Goal: Contribute content: Add original content to the website for others to see

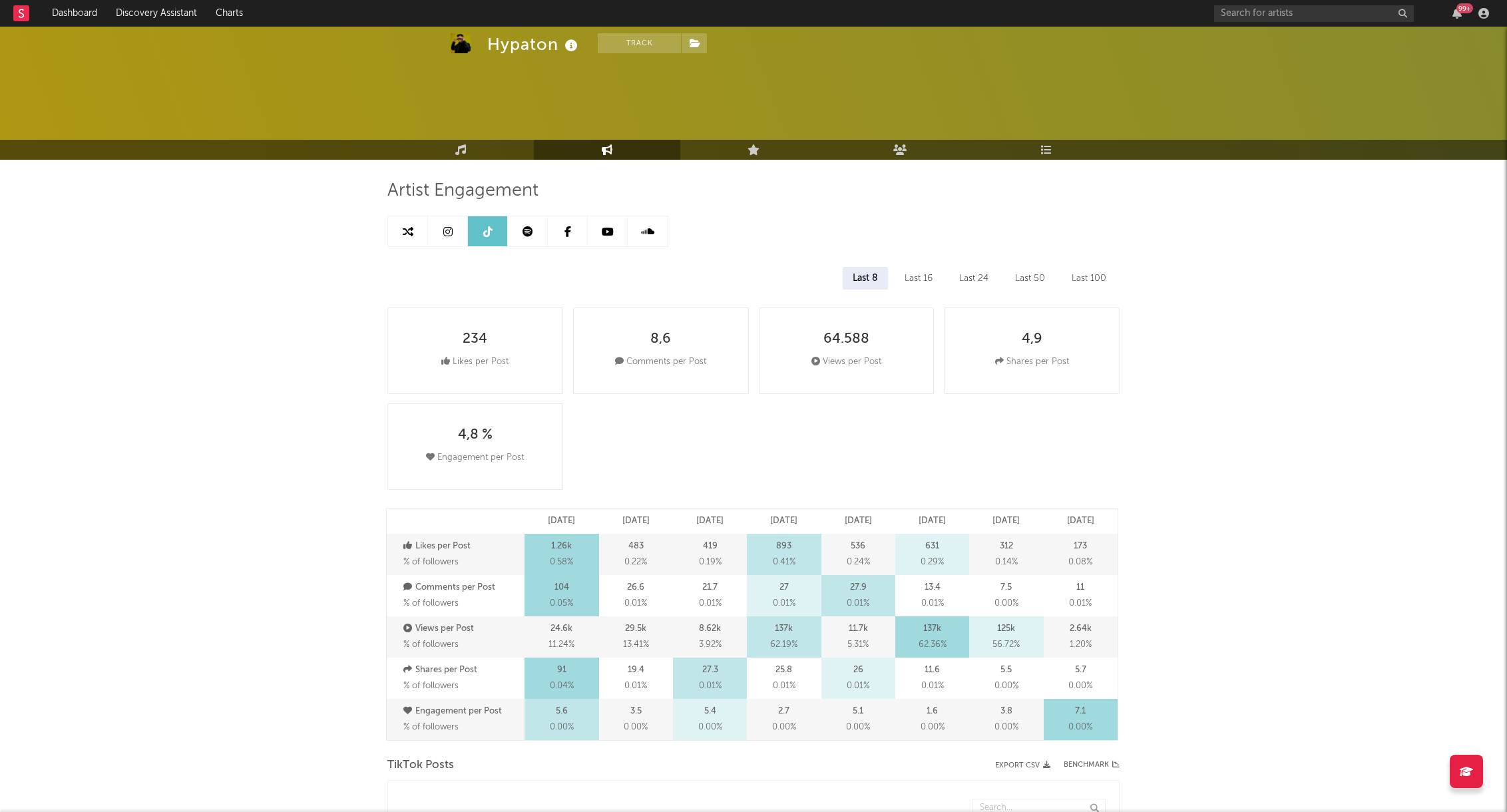
select select "6m"
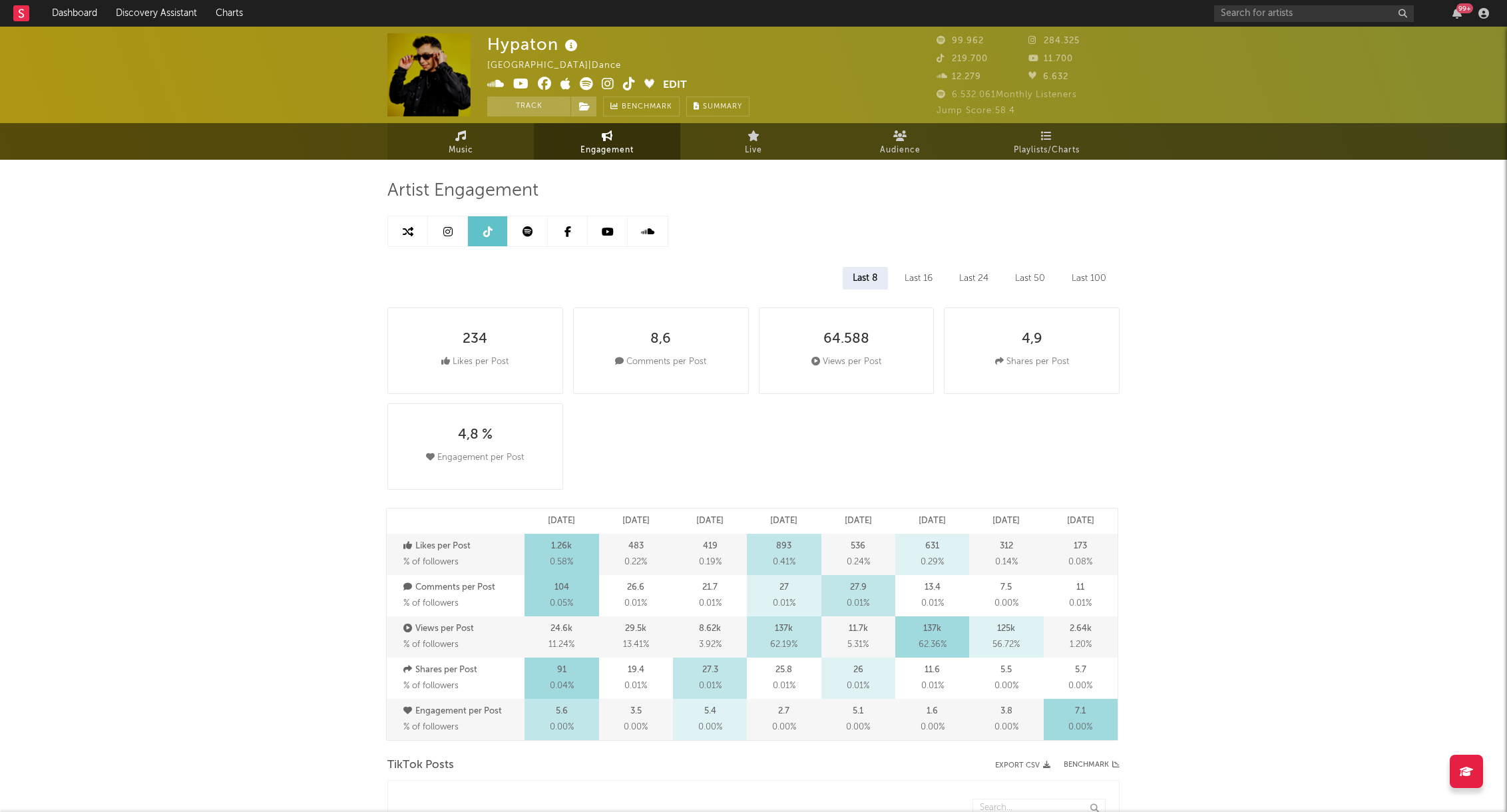
click at [460, 137] on icon at bounding box center [460, 136] width 11 height 11
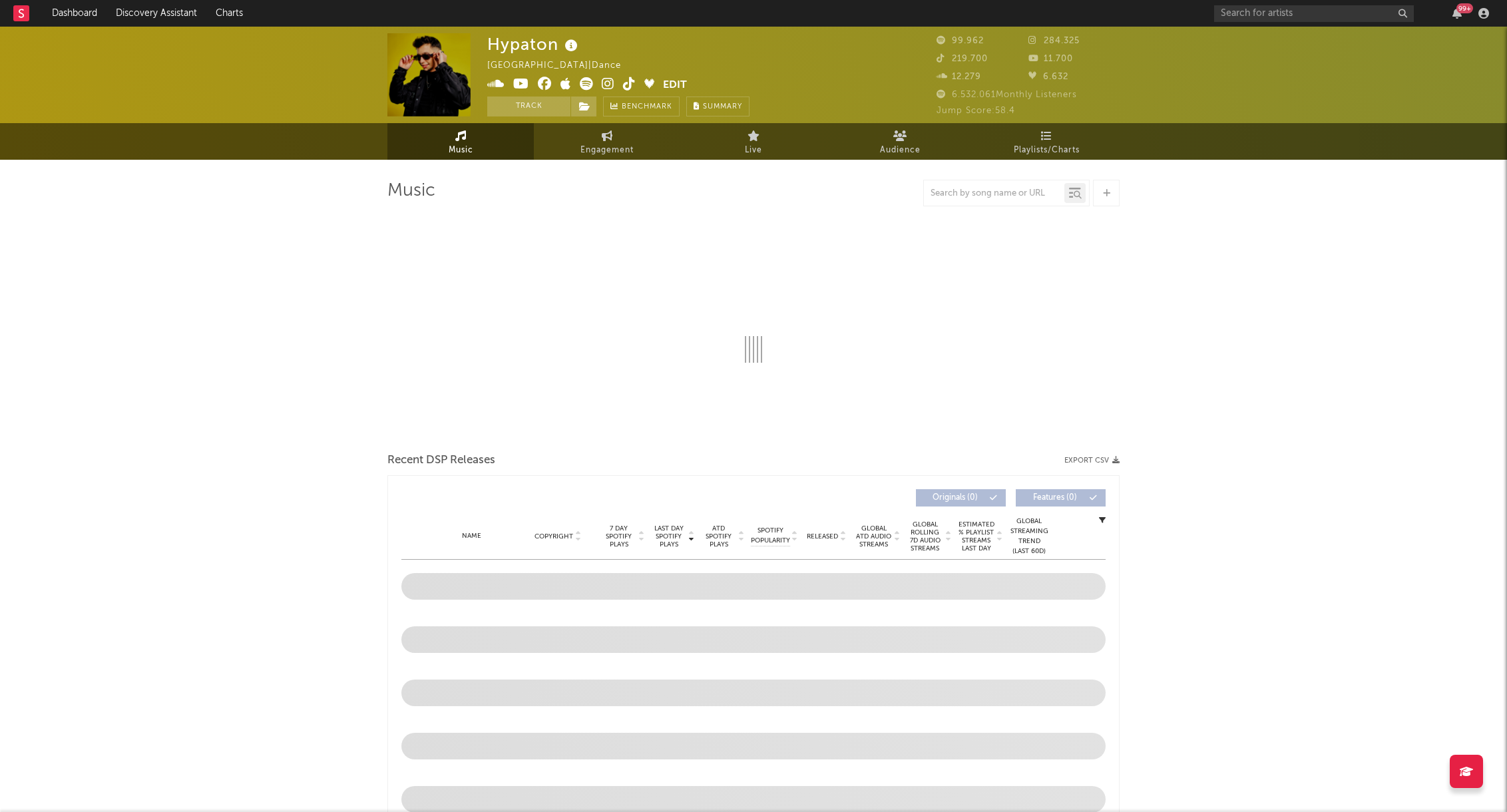
select select "6m"
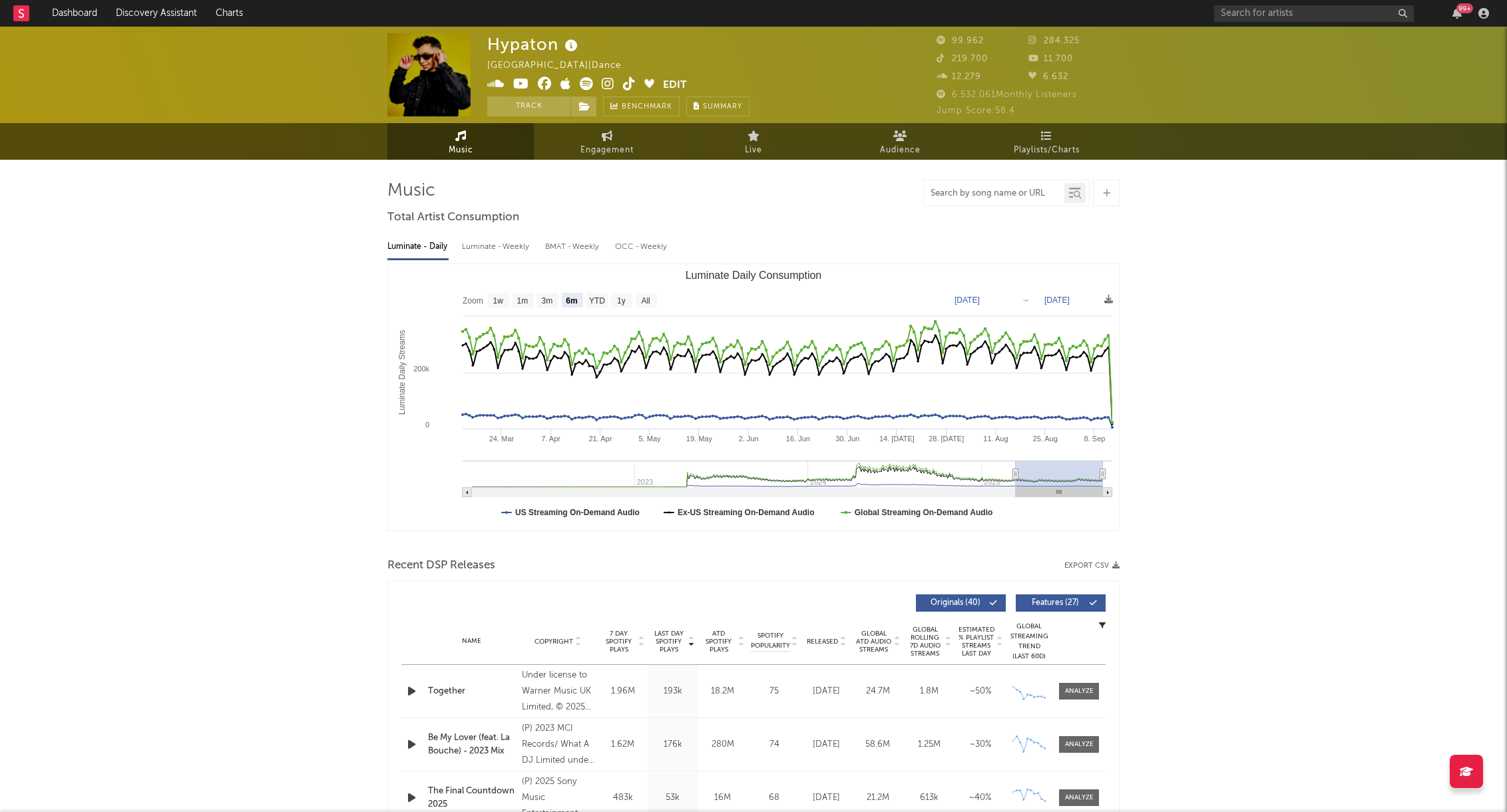
click at [961, 195] on input "text" at bounding box center [994, 194] width 141 height 11
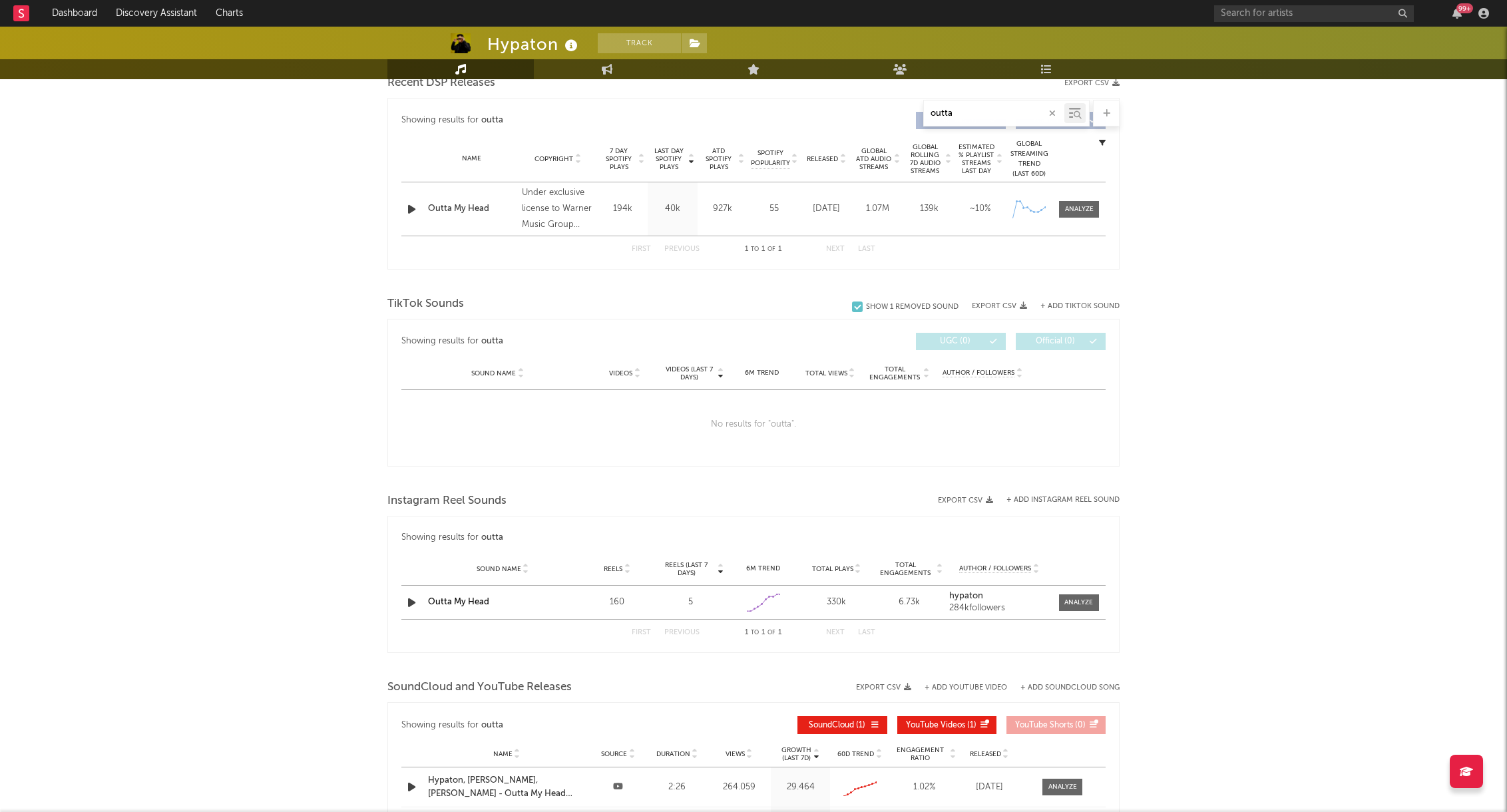
scroll to position [652, 0]
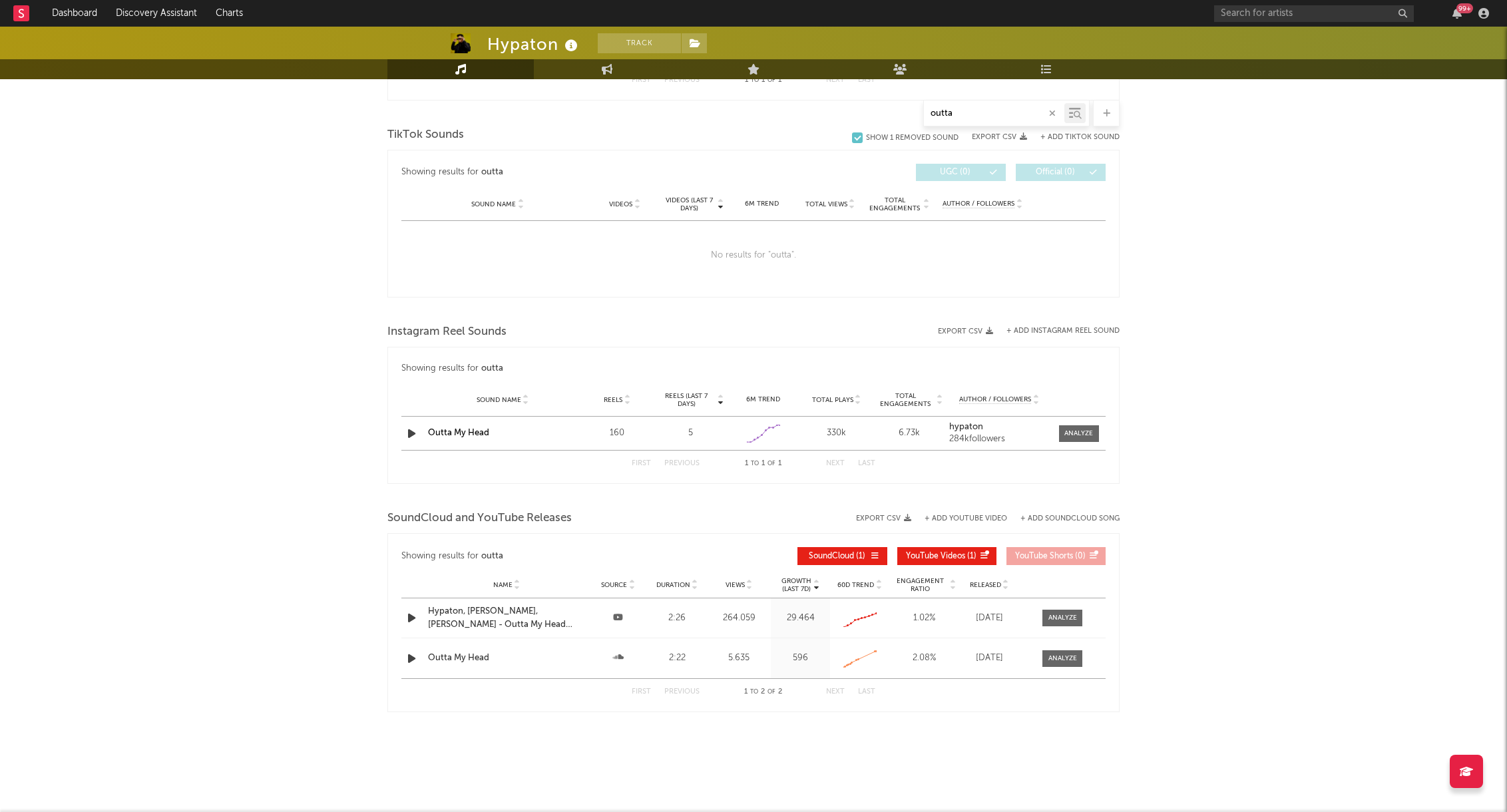
type input "outta"
click at [925, 554] on span "YouTube Videos" at bounding box center [936, 556] width 59 height 8
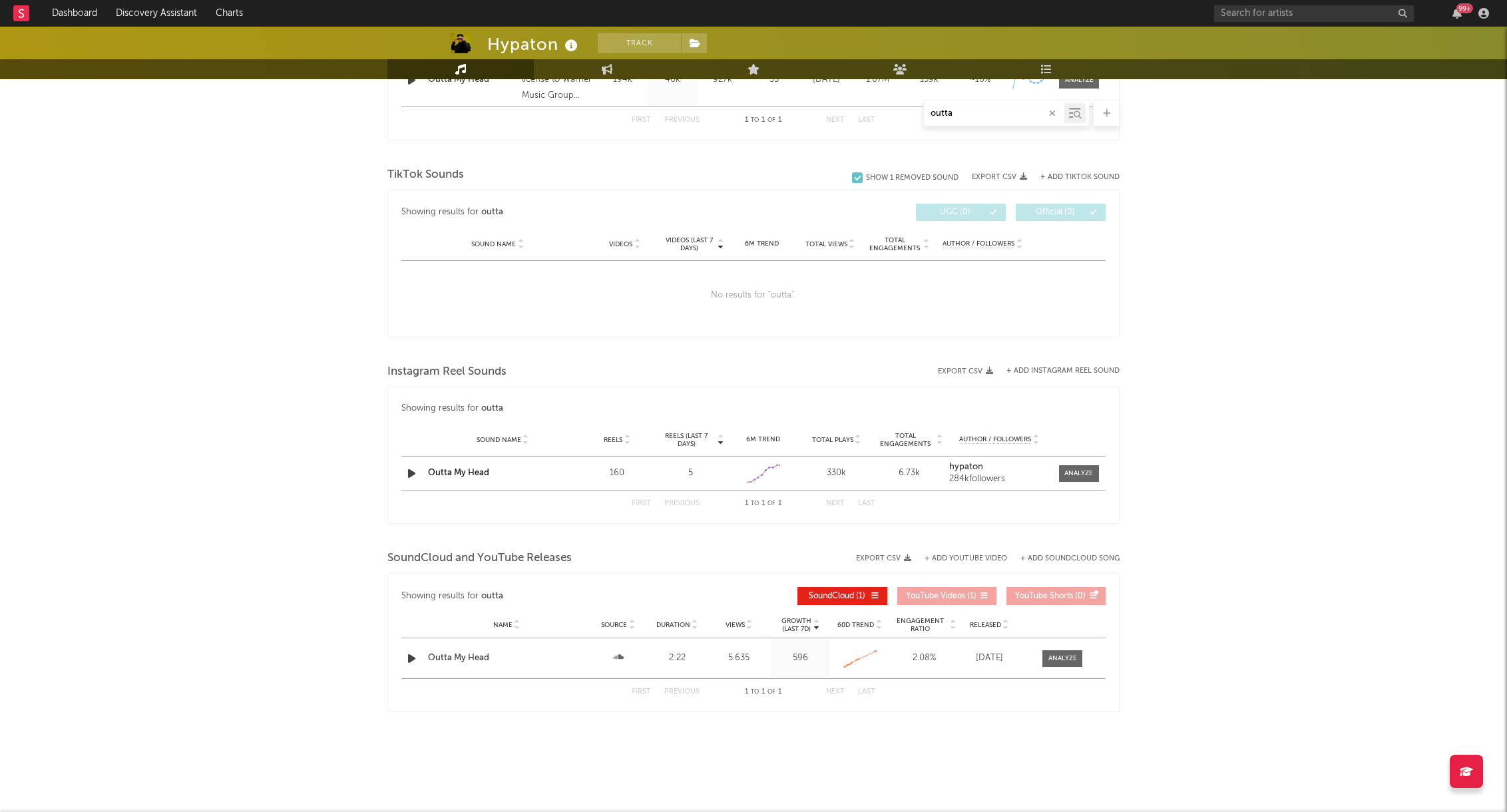
scroll to position [612, 0]
click at [932, 592] on span "YouTube Videos" at bounding box center [936, 596] width 59 height 8
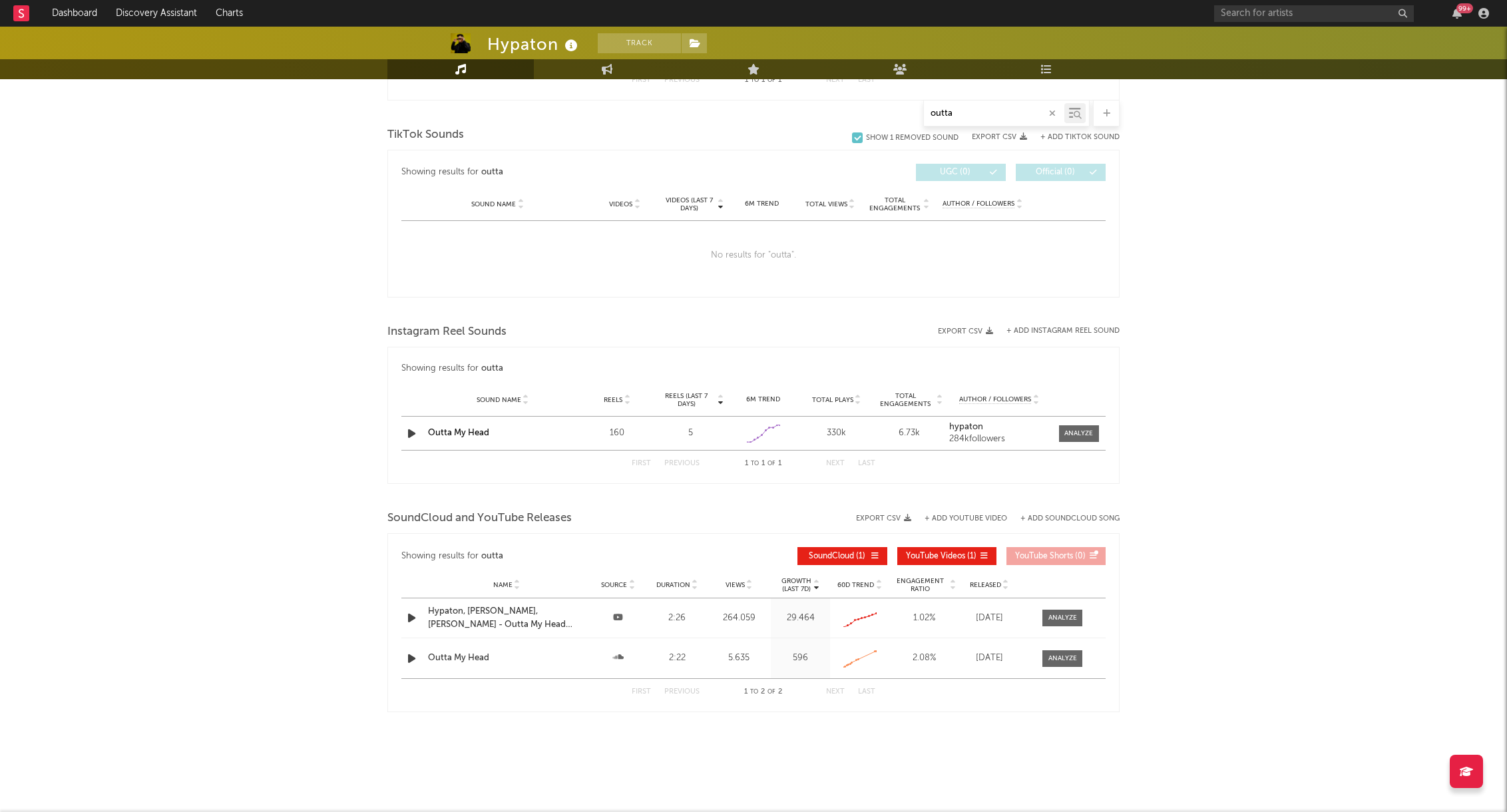
click at [985, 558] on button "YouTube Videos ( 1 )" at bounding box center [947, 556] width 99 height 18
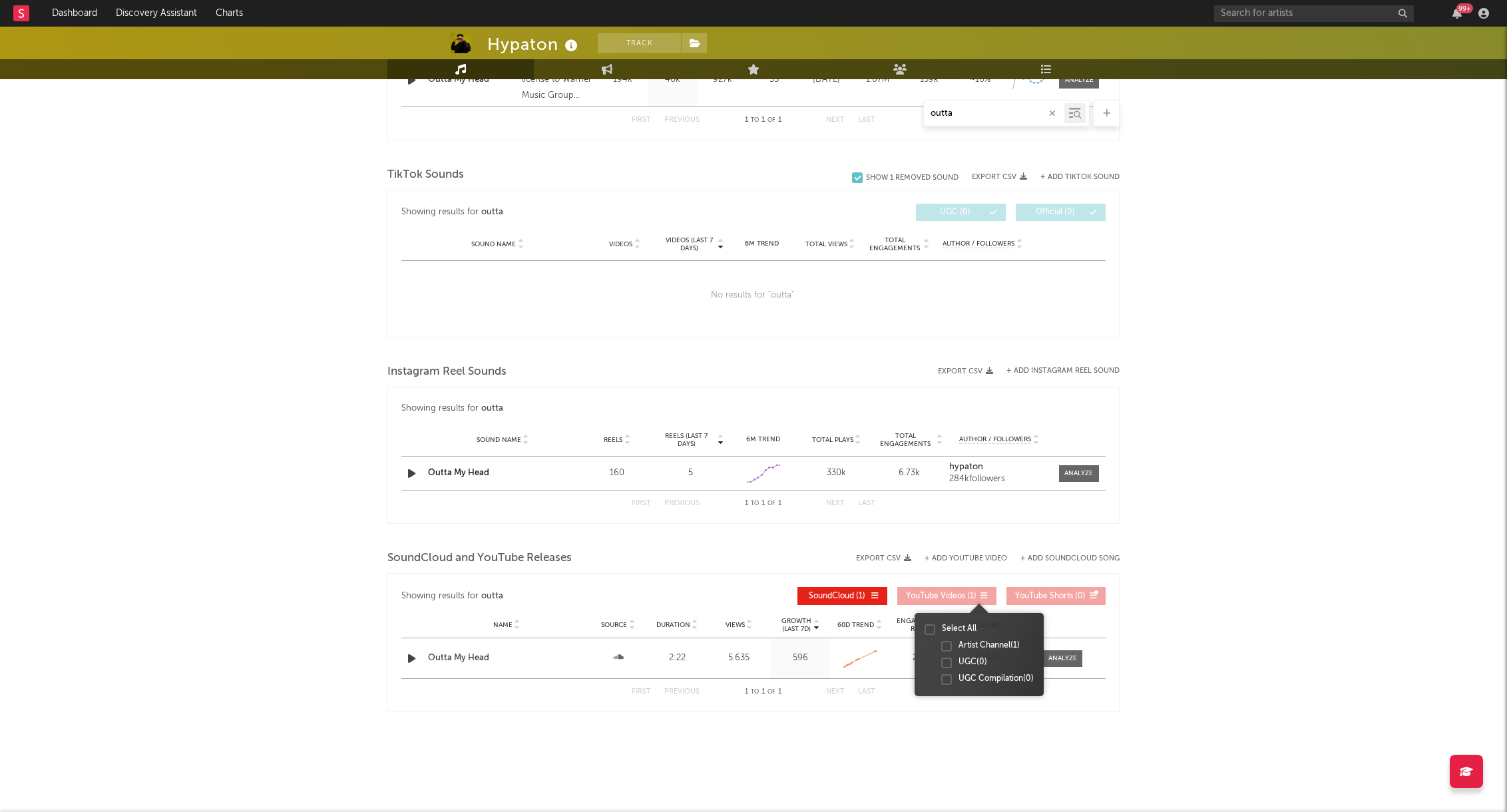
click at [984, 593] on icon at bounding box center [983, 596] width 8 height 8
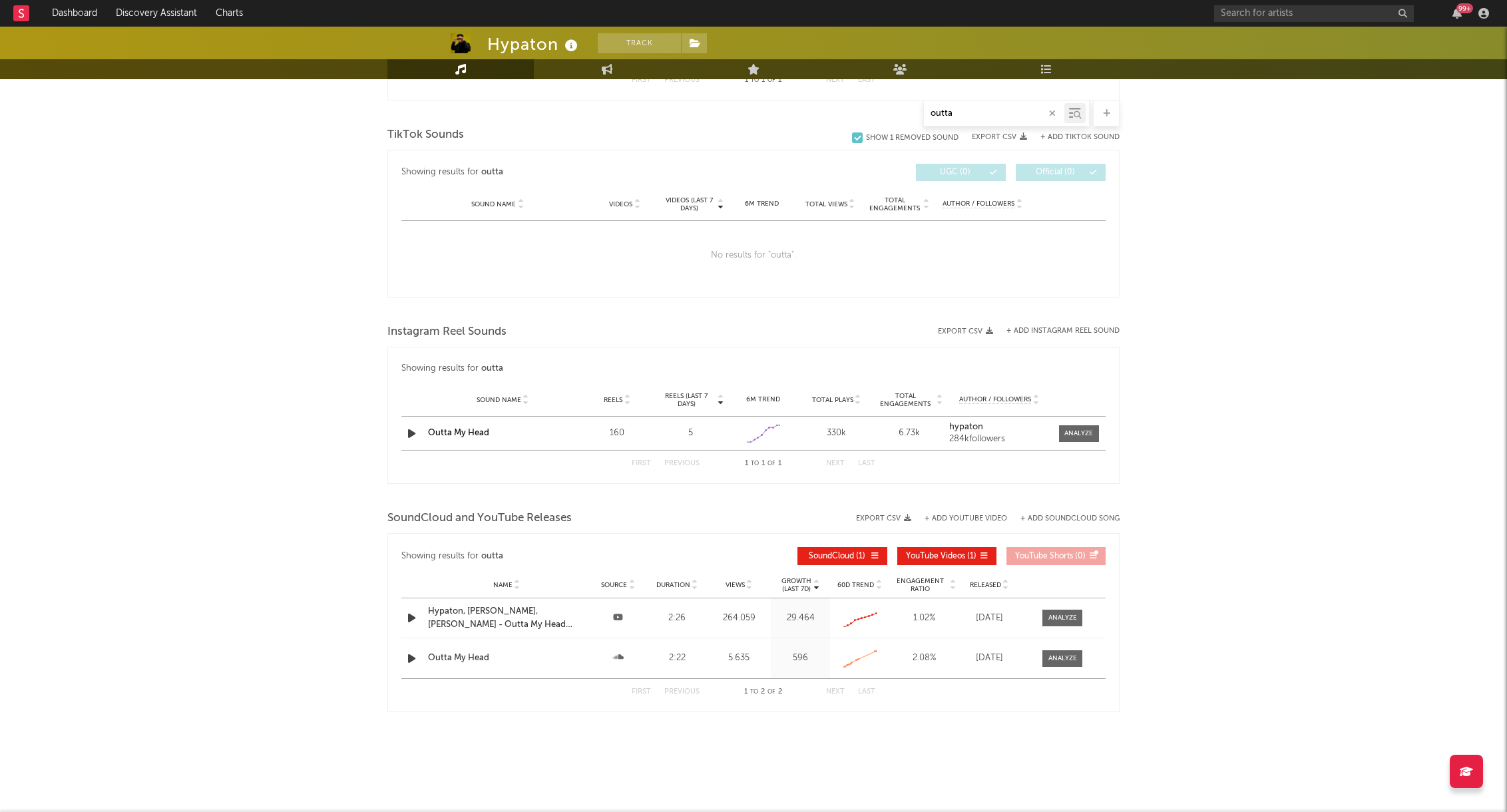
click at [1172, 585] on div "Hypaton Track [GEOGRAPHIC_DATA] | Dance Edit Track Benchmark Summary 99.962 284…" at bounding box center [754, 93] width 1507 height 1436
click at [1069, 616] on div at bounding box center [1062, 617] width 29 height 10
select select "All"
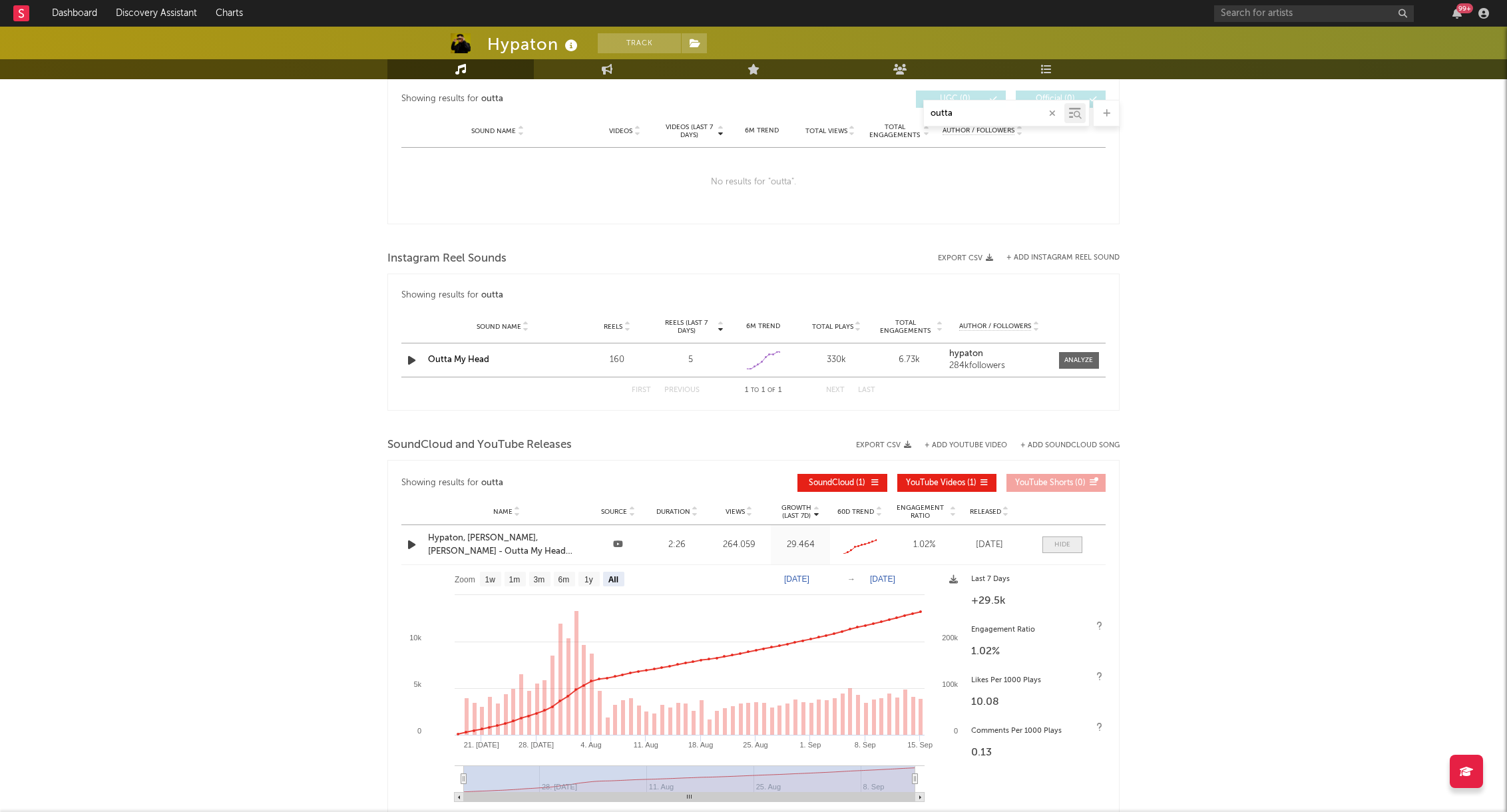
scroll to position [727, 0]
click at [543, 578] on text "3m" at bounding box center [539, 578] width 11 height 9
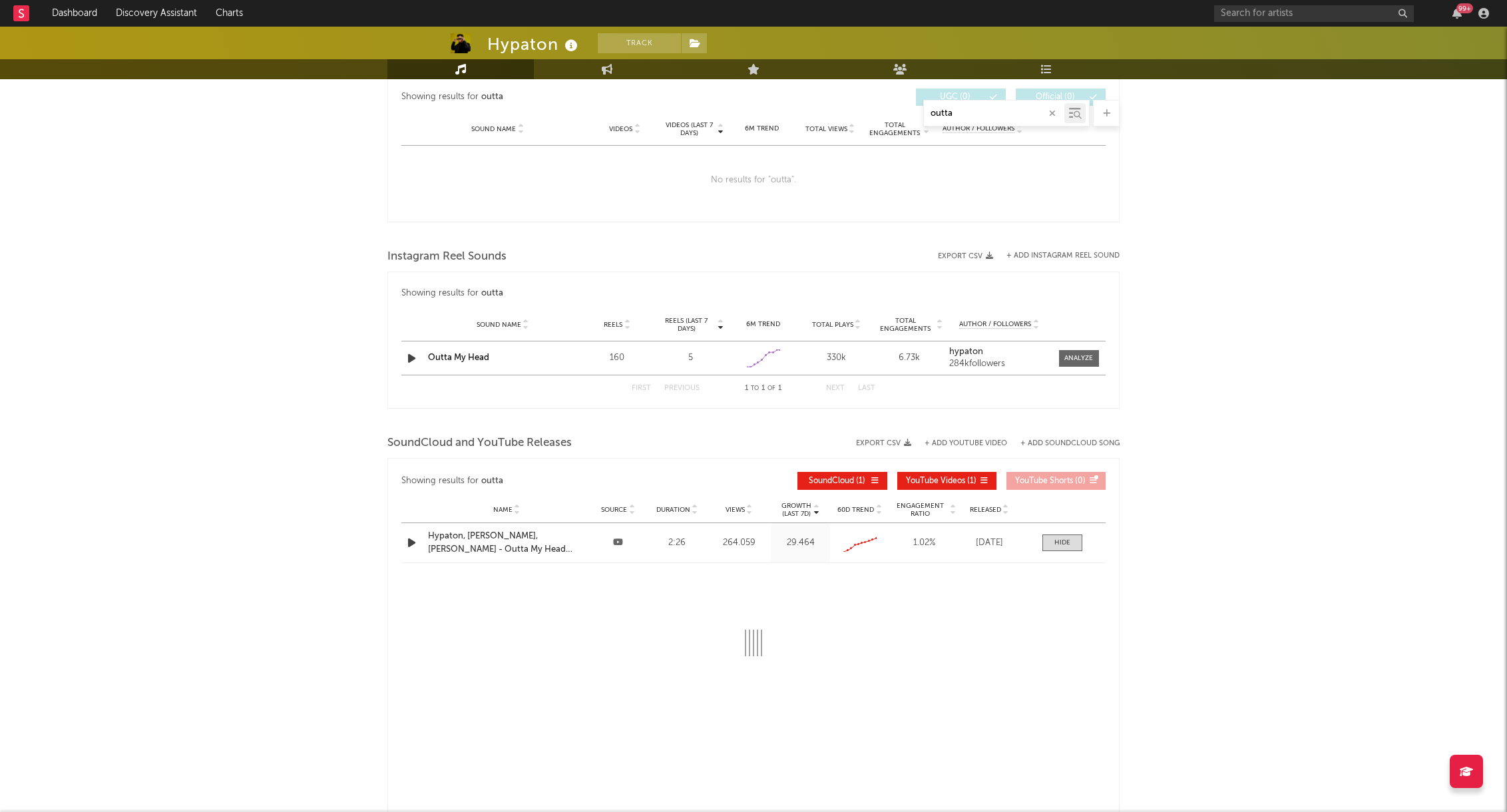
select select "All"
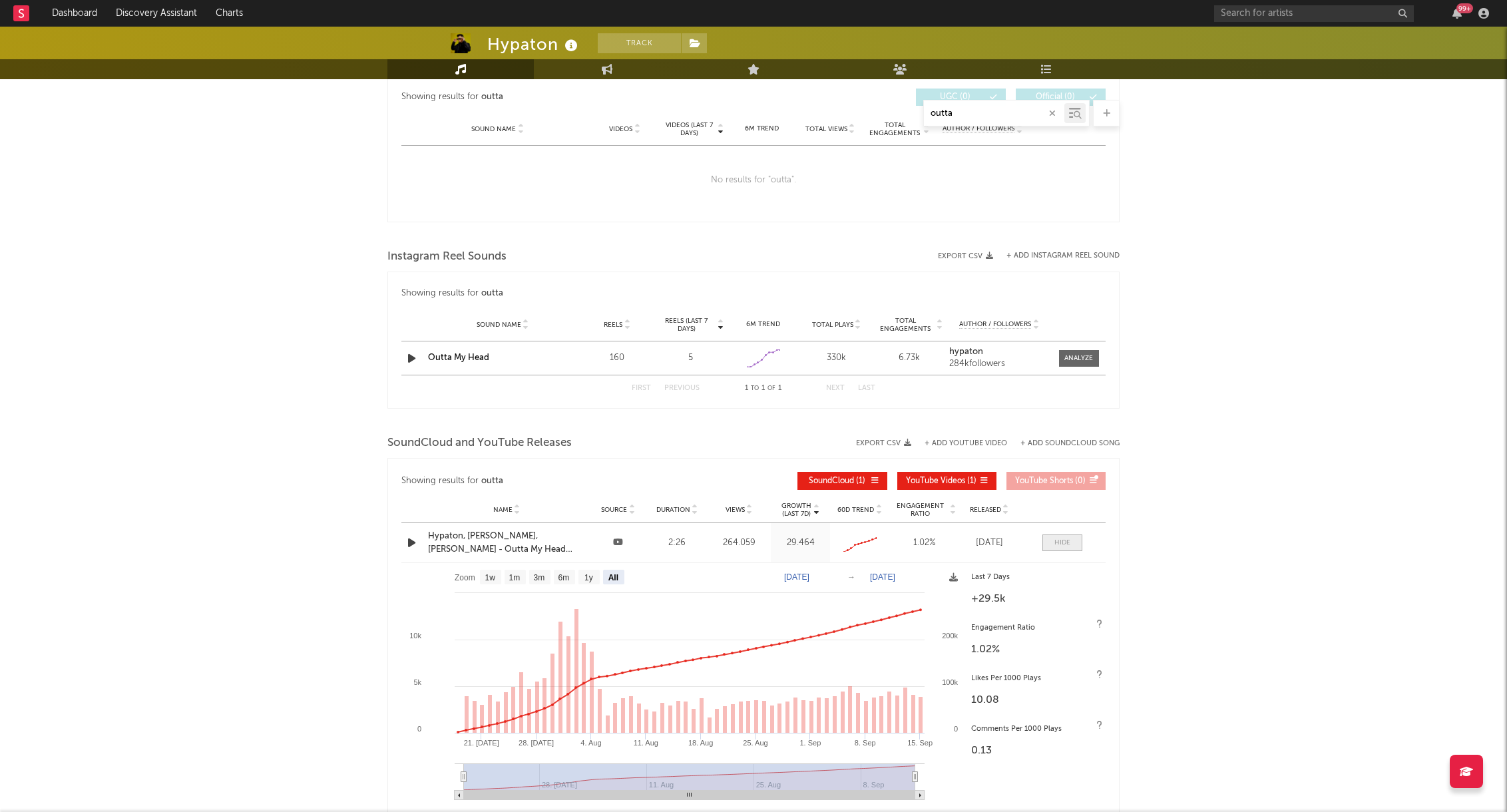
click at [1062, 541] on div at bounding box center [1062, 542] width 16 height 10
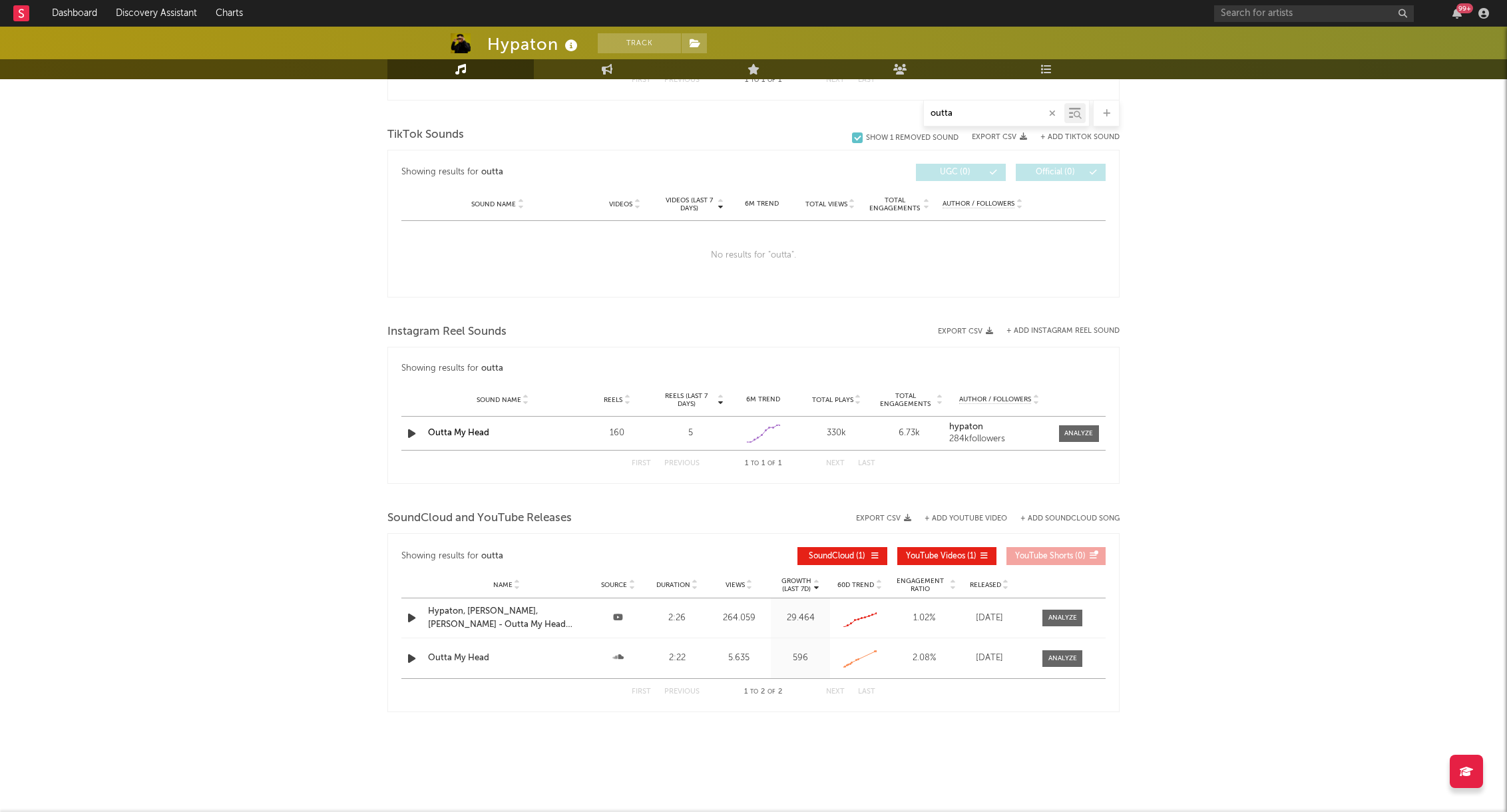
click at [994, 515] on button "+ Add YouTube Video" at bounding box center [966, 518] width 83 height 7
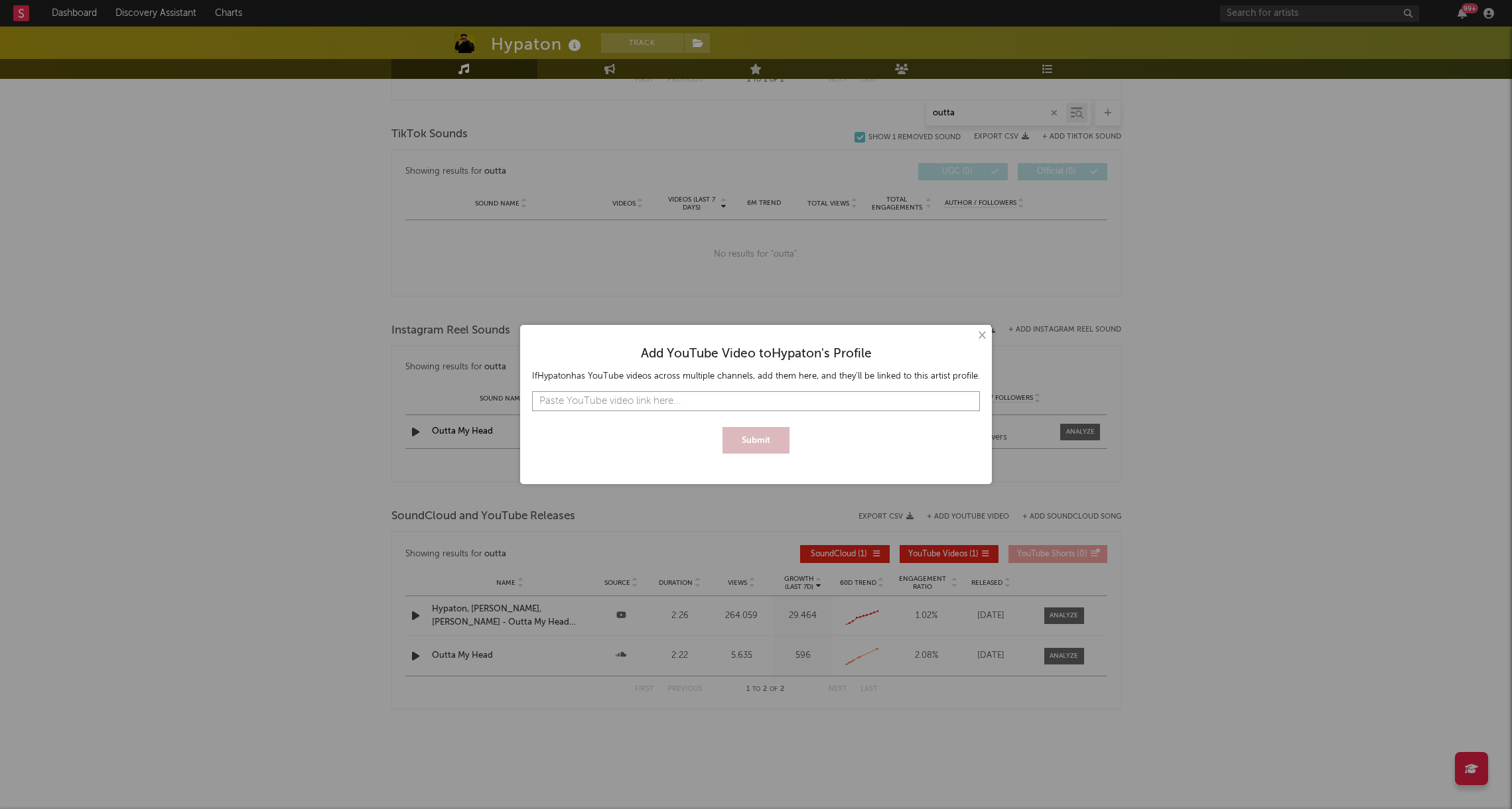
click at [744, 396] on input "text" at bounding box center [756, 401] width 448 height 20
paste input "[URL][DOMAIN_NAME]"
type input "[URL][DOMAIN_NAME]"
click at [758, 437] on button "Submit" at bounding box center [756, 440] width 67 height 26
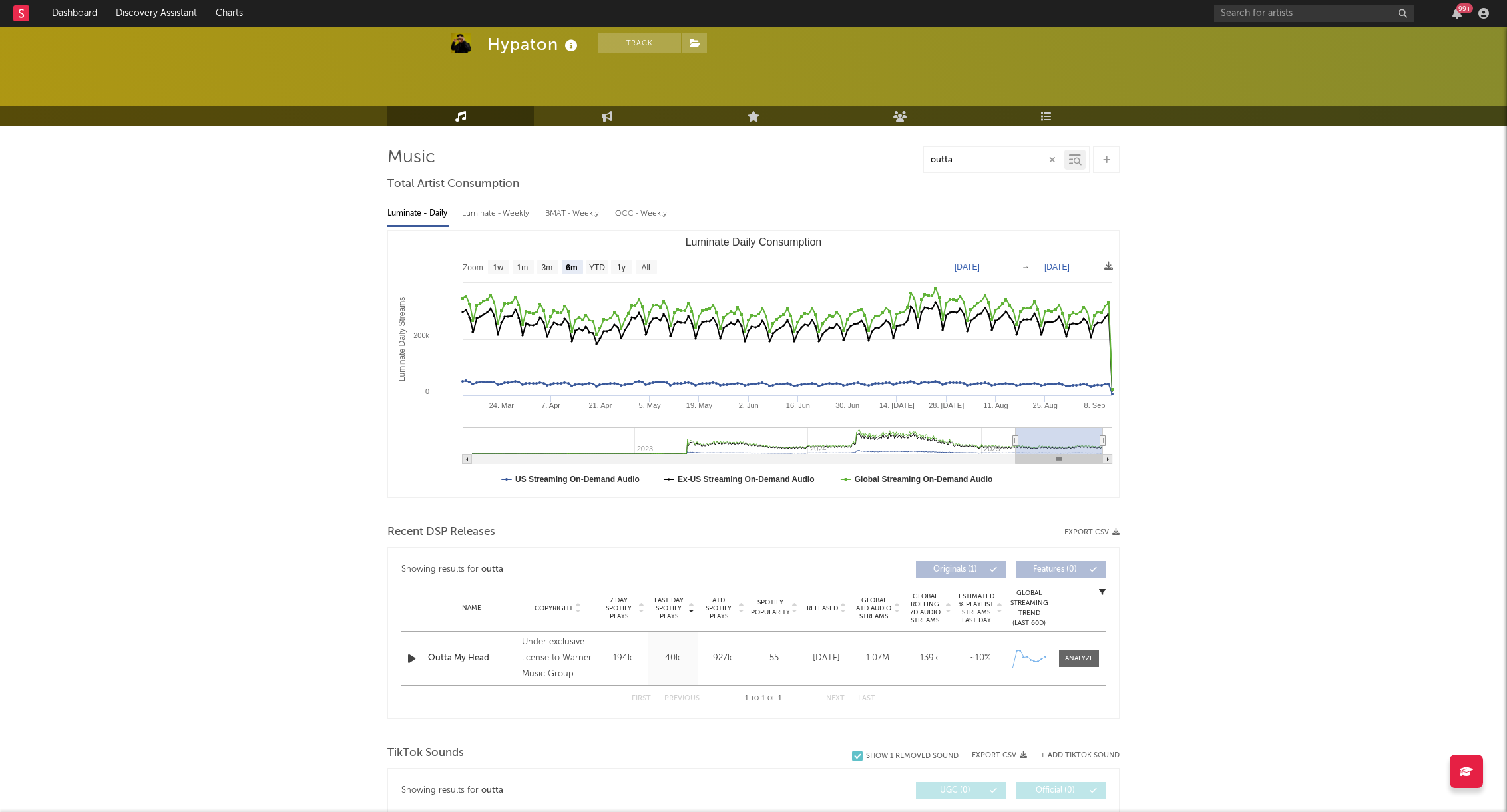
scroll to position [27, 0]
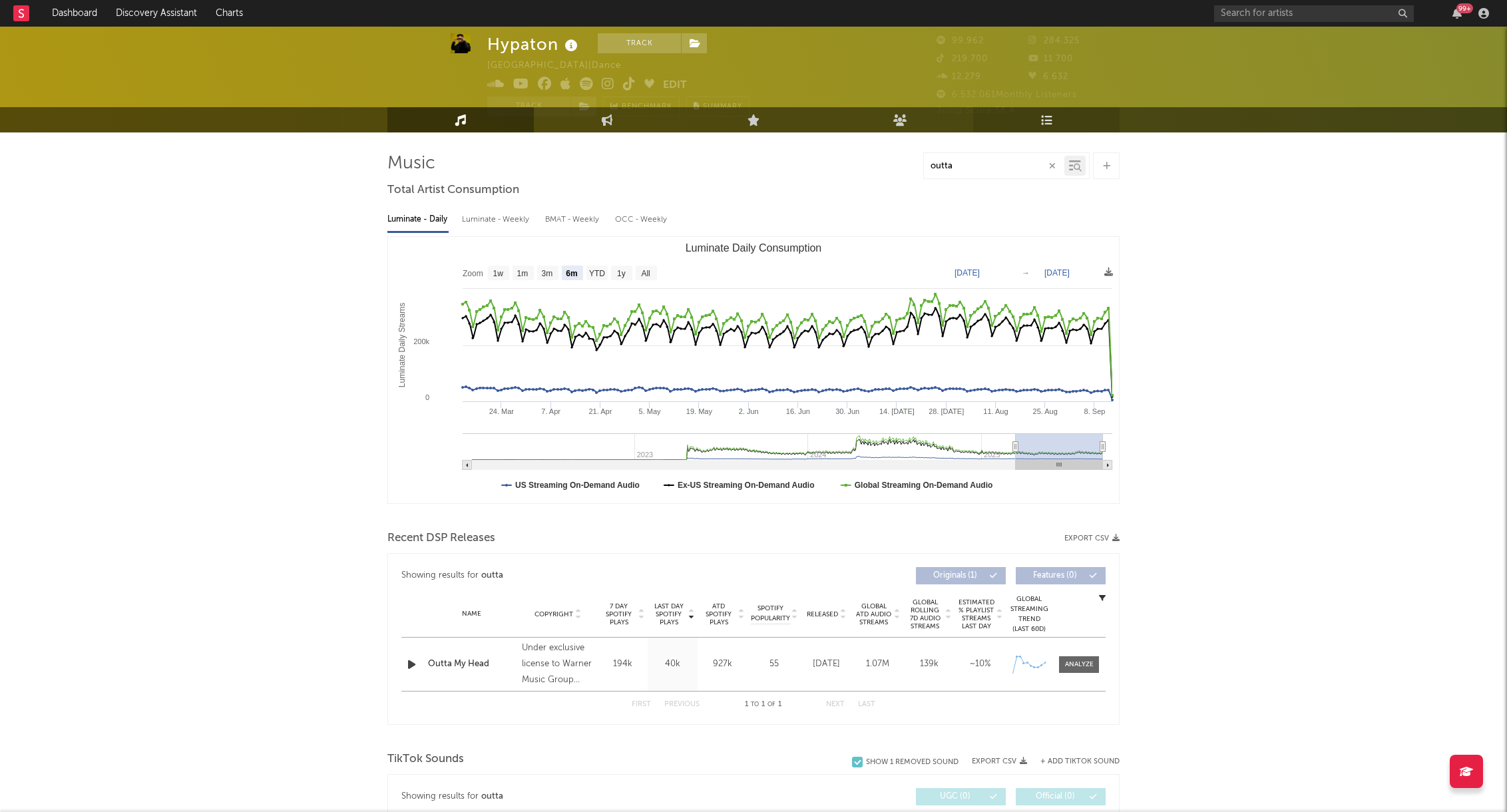
click at [1055, 116] on link "Playlists/Charts" at bounding box center [1046, 120] width 146 height 25
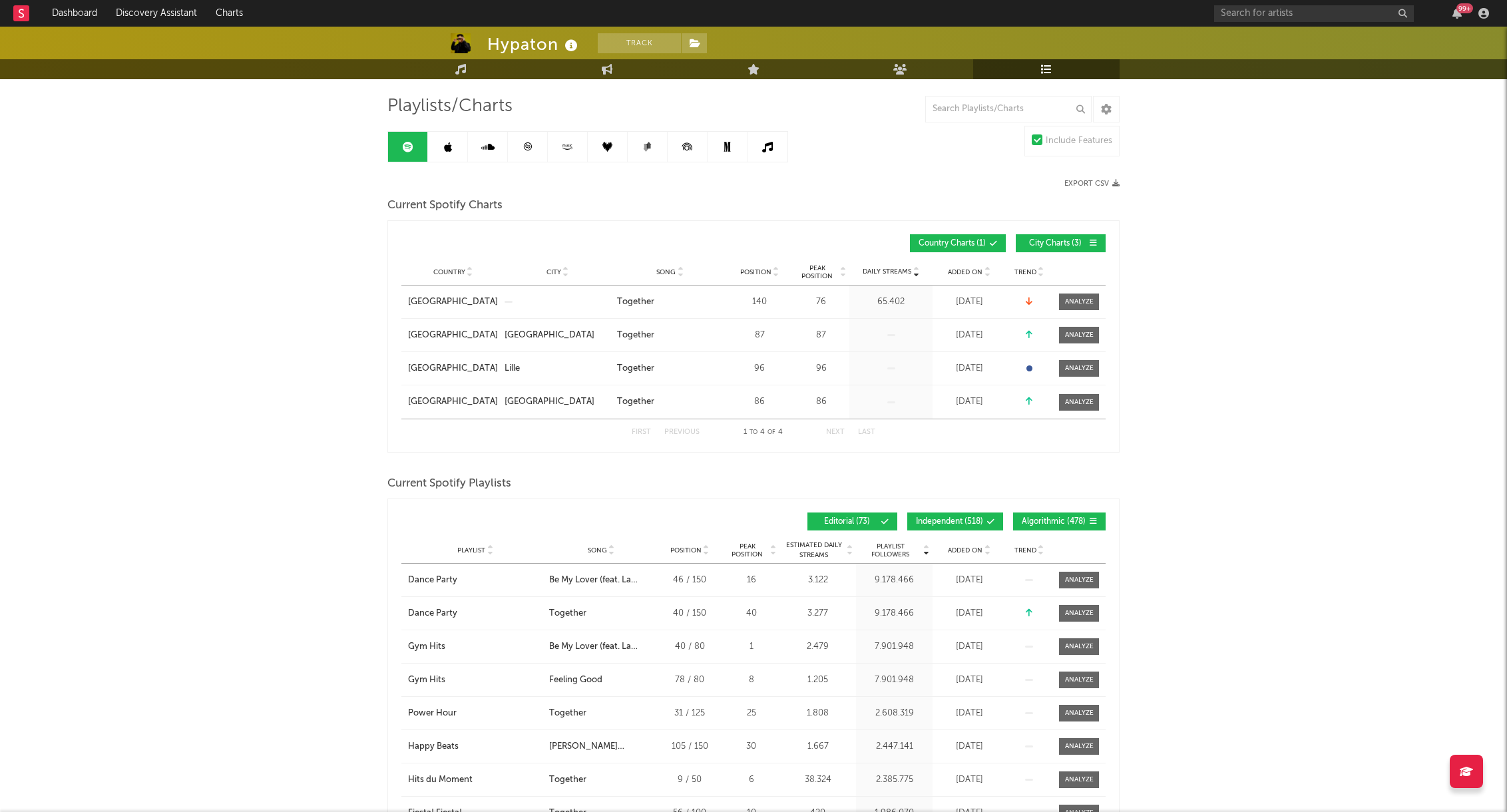
scroll to position [109, 0]
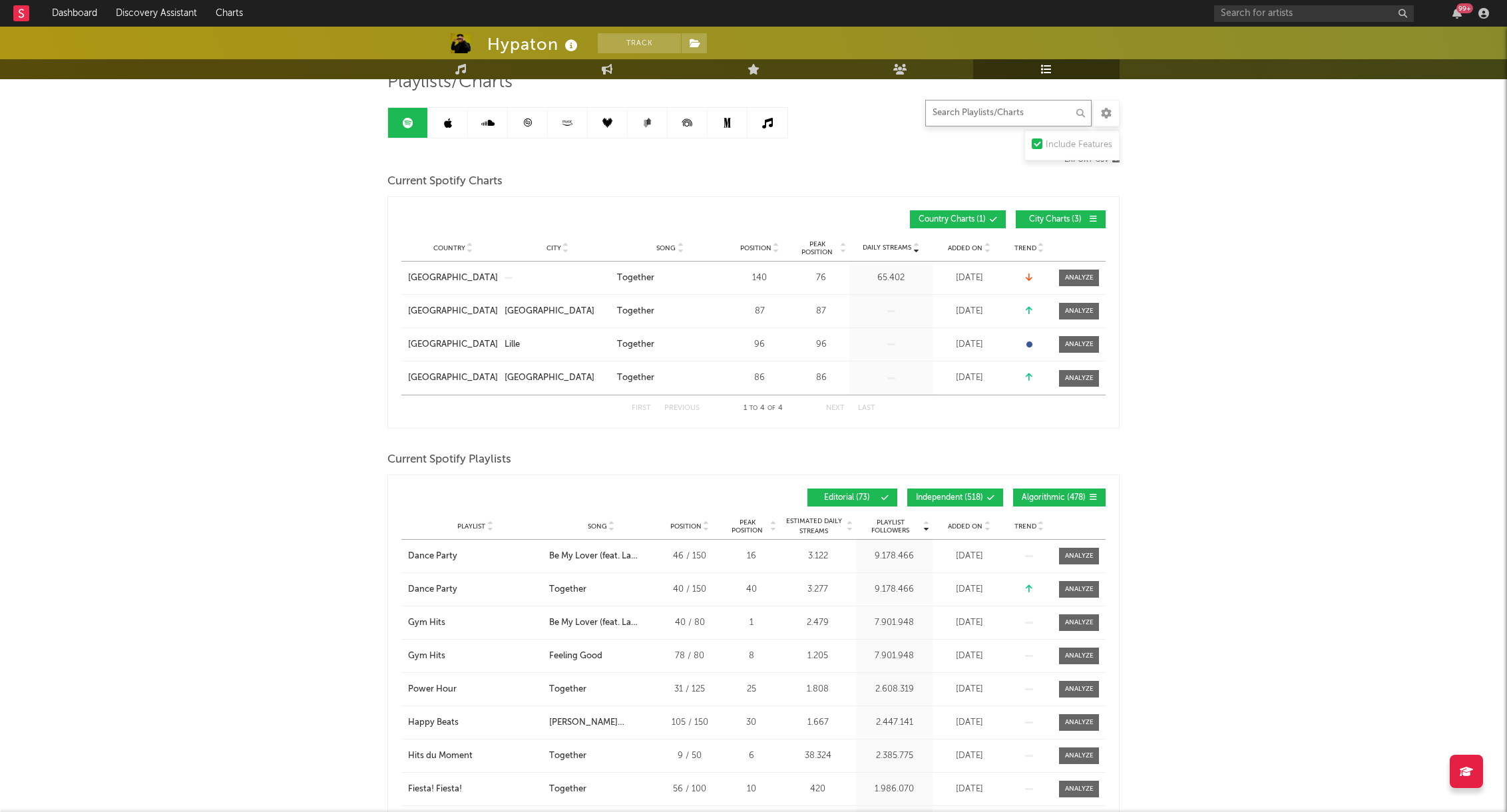
click at [992, 110] on input "text" at bounding box center [1008, 113] width 166 height 27
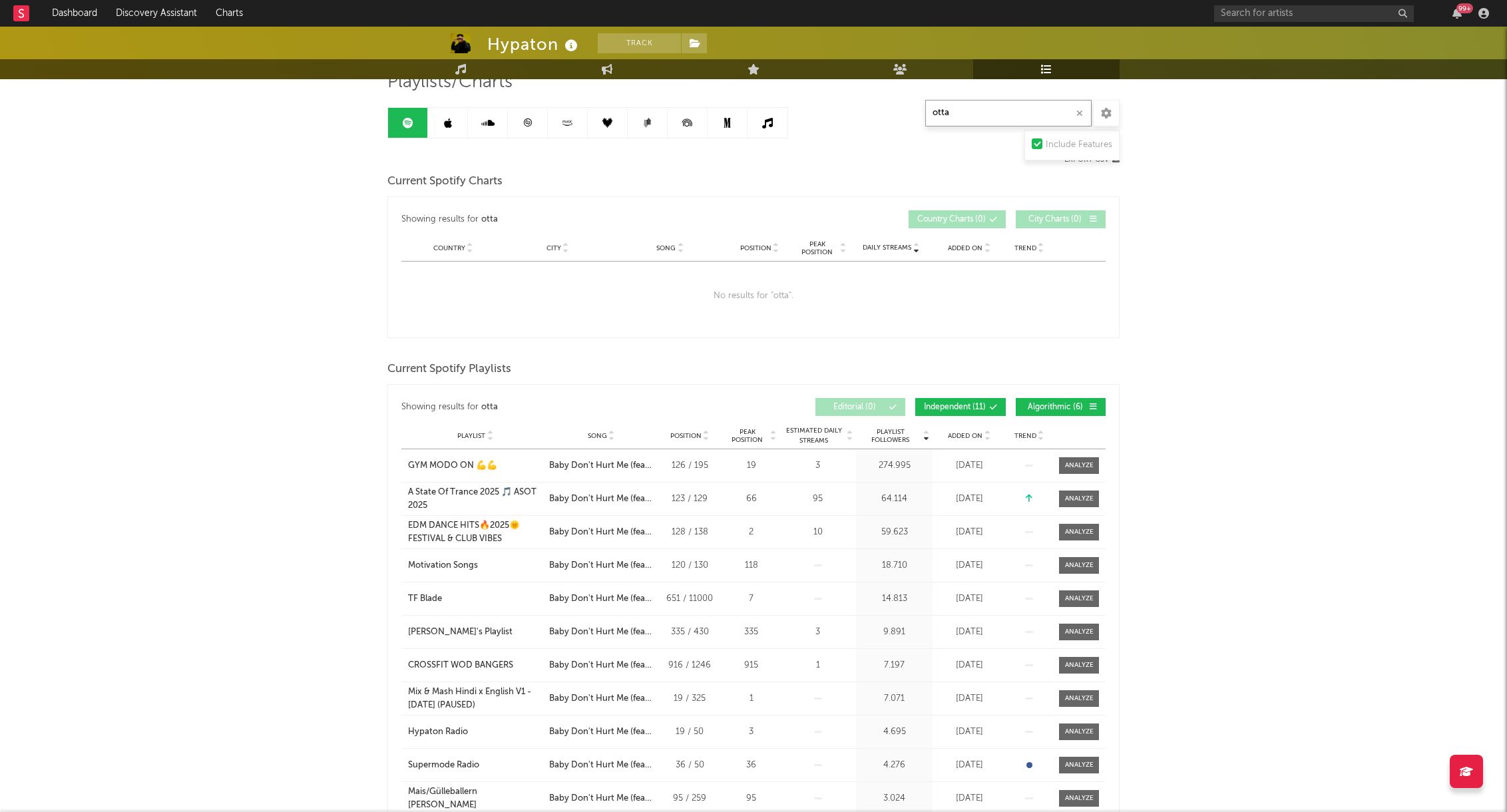
type input "otta"
